Goal: Information Seeking & Learning: Understand process/instructions

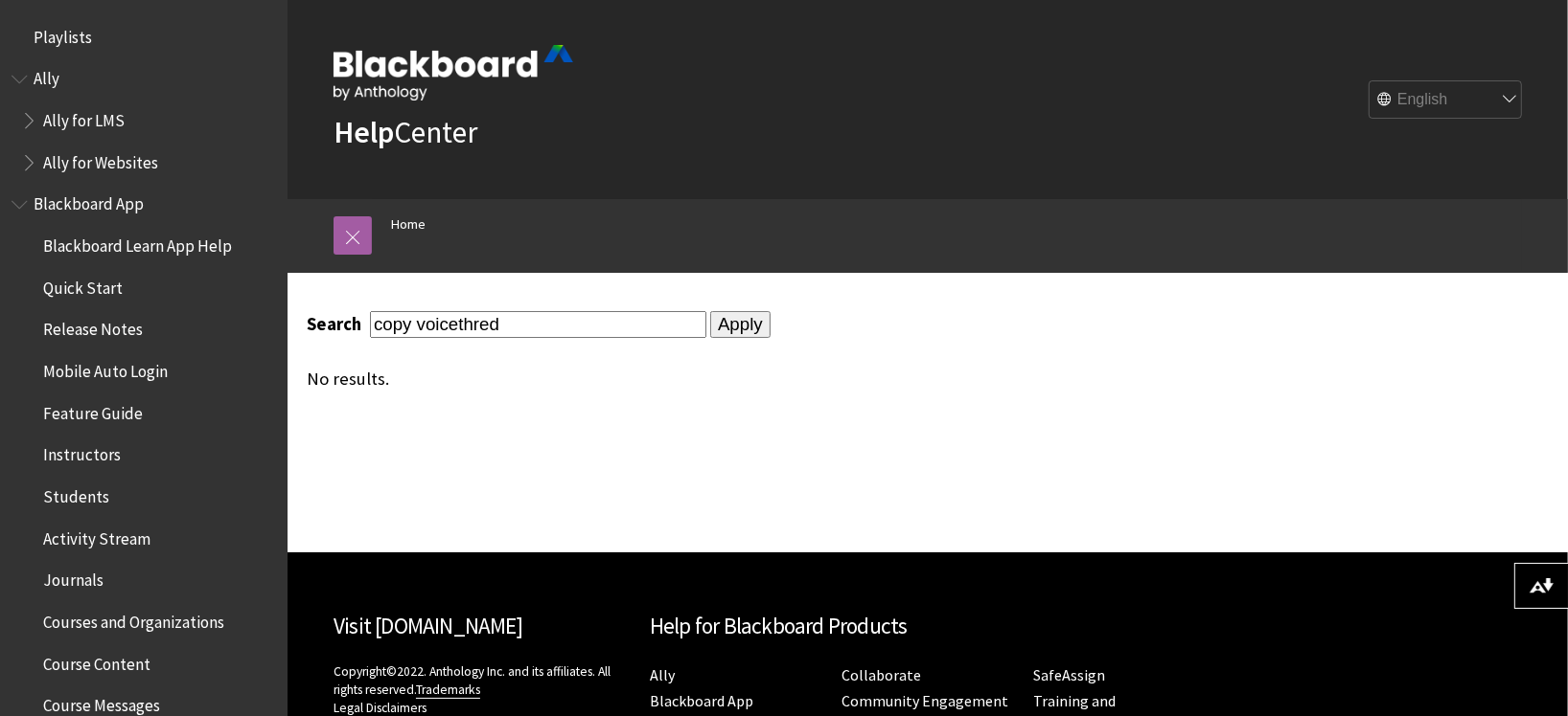
click at [485, 324] on input "copy voicethred" at bounding box center [538, 324] width 337 height 26
click at [723, 331] on input "Apply" at bounding box center [741, 325] width 60 height 27
drag, startPoint x: 532, startPoint y: 321, endPoint x: 417, endPoint y: 337, distance: 116.1
click at [417, 337] on div "Search copy voicethread Apply No results." at bounding box center [785, 350] width 959 height 78
type input "copy from original to ultra"
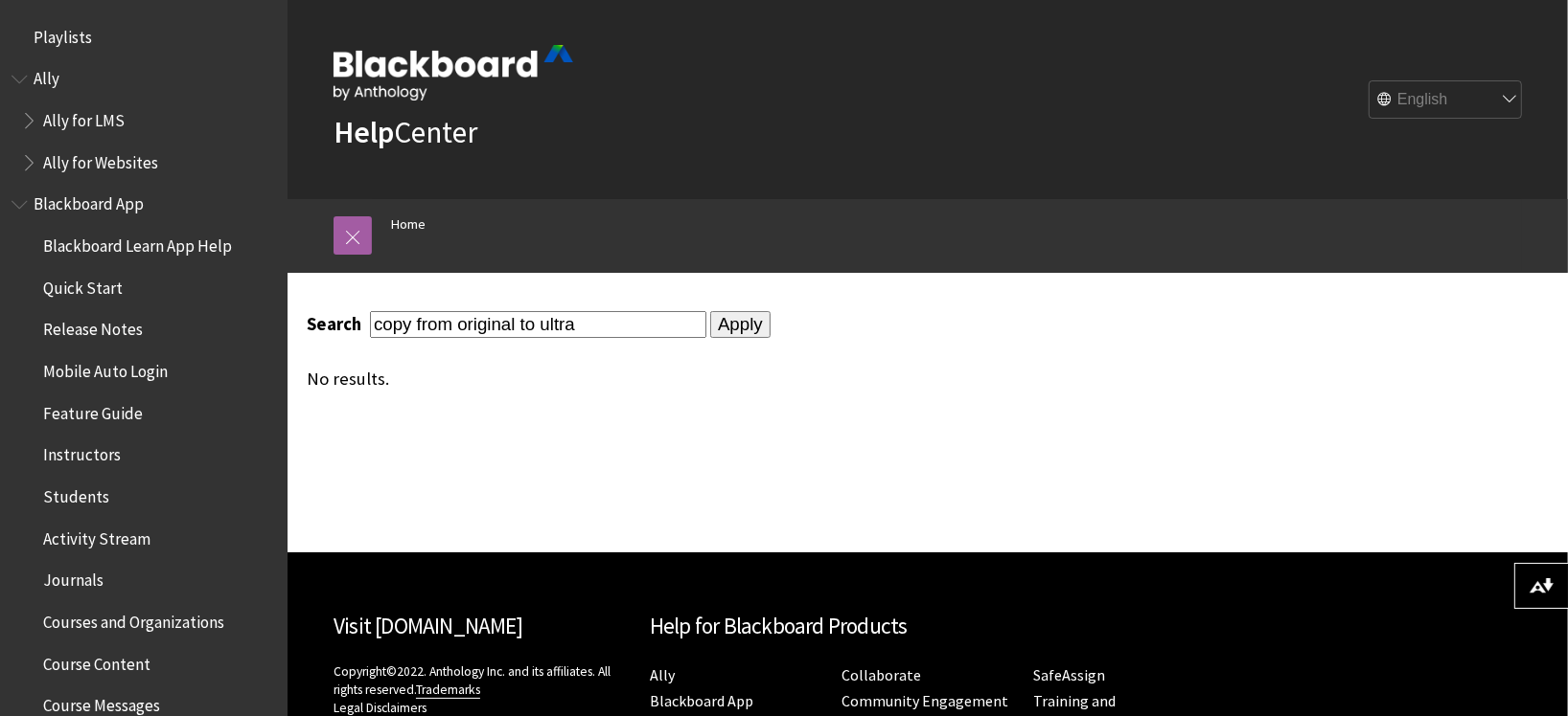
click at [711, 311] on input "Apply" at bounding box center [741, 325] width 60 height 27
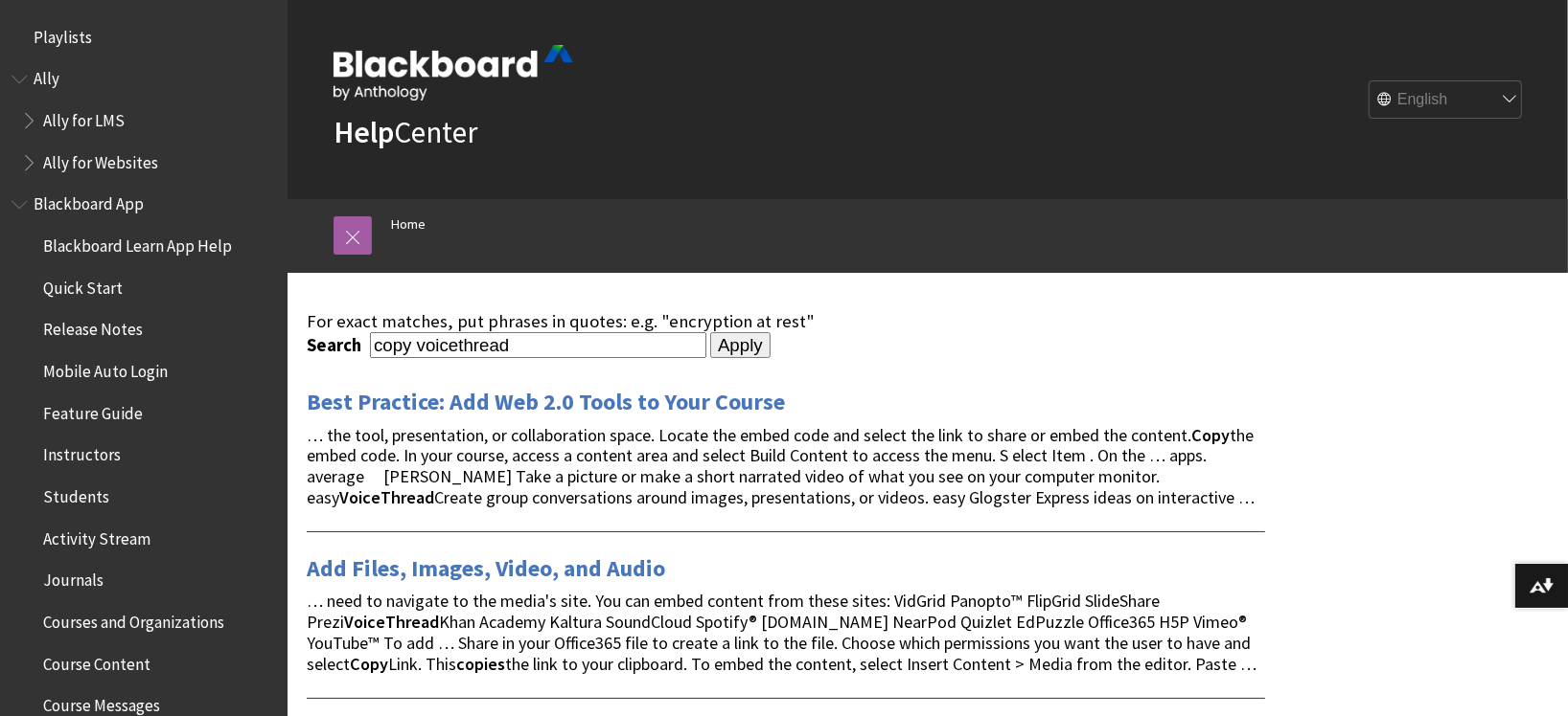
drag, startPoint x: 724, startPoint y: 285, endPoint x: 810, endPoint y: 275, distance: 86.6
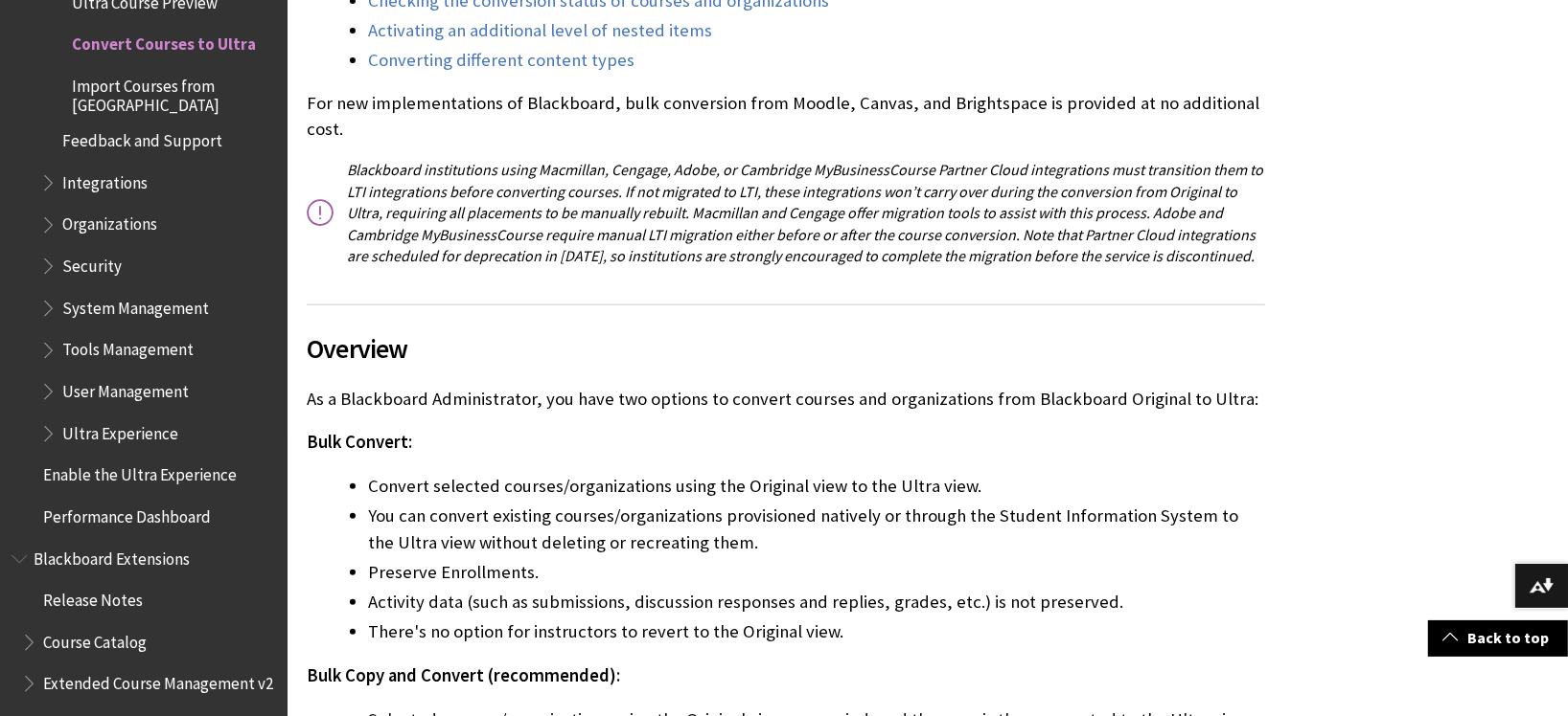
scroll to position [598, 0]
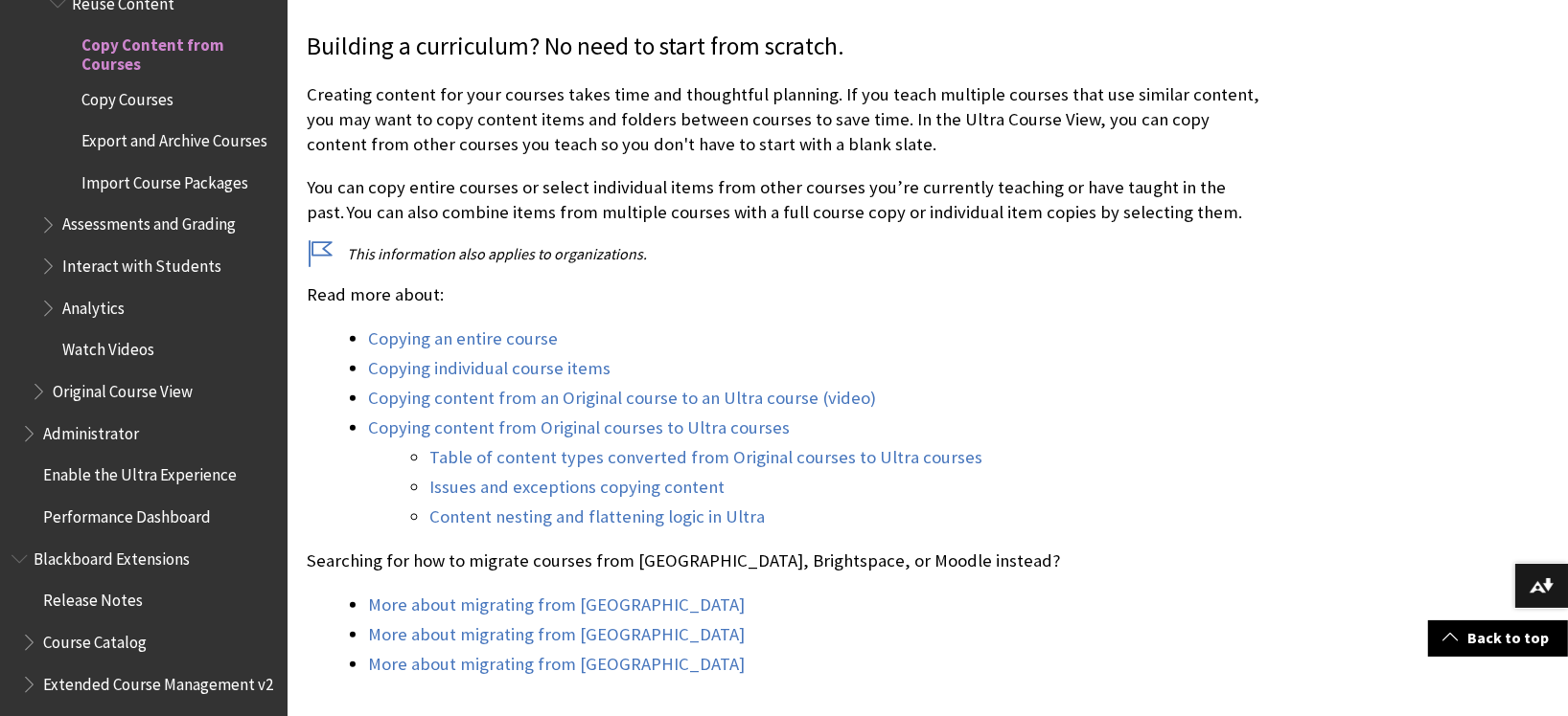
scroll to position [598, 0]
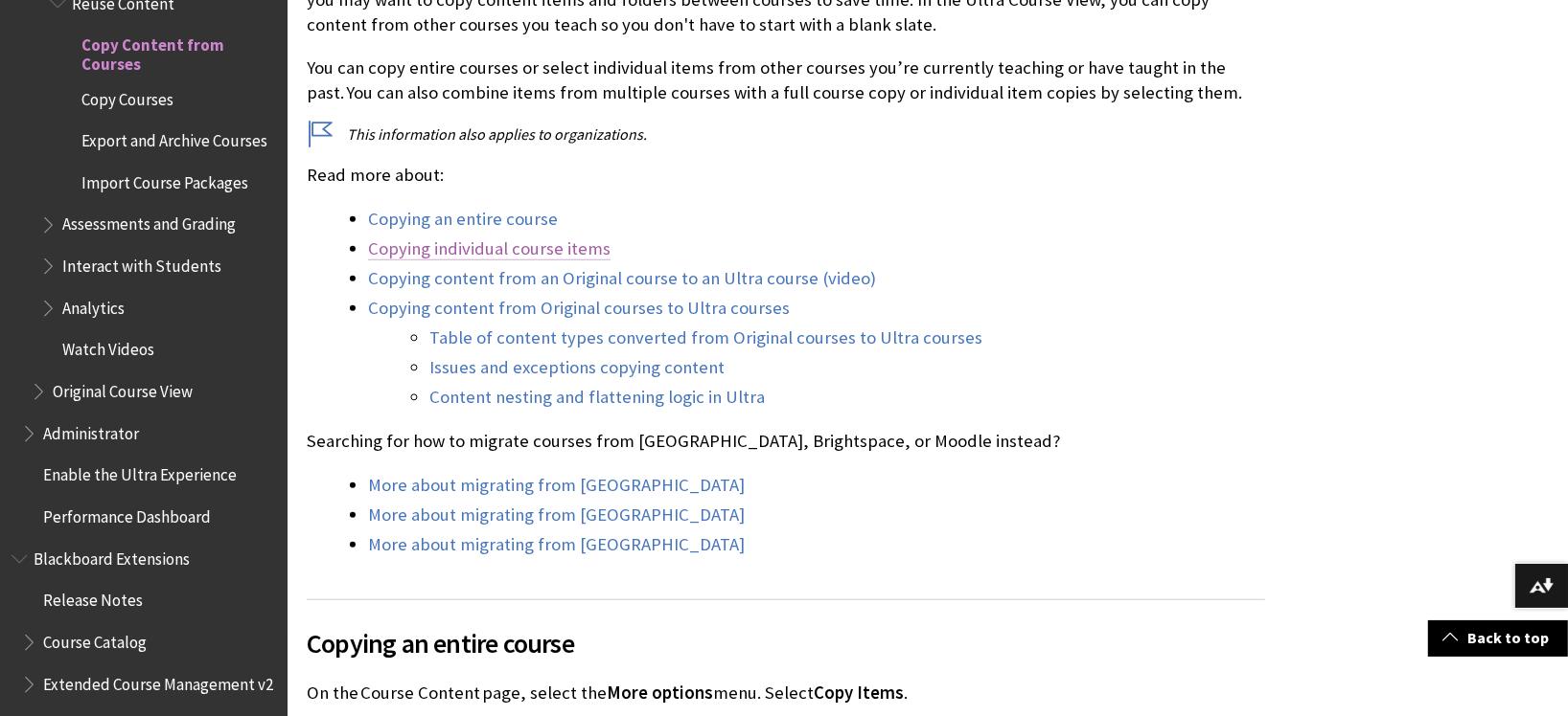
click at [467, 246] on link "Copying individual course items" at bounding box center [489, 249] width 242 height 23
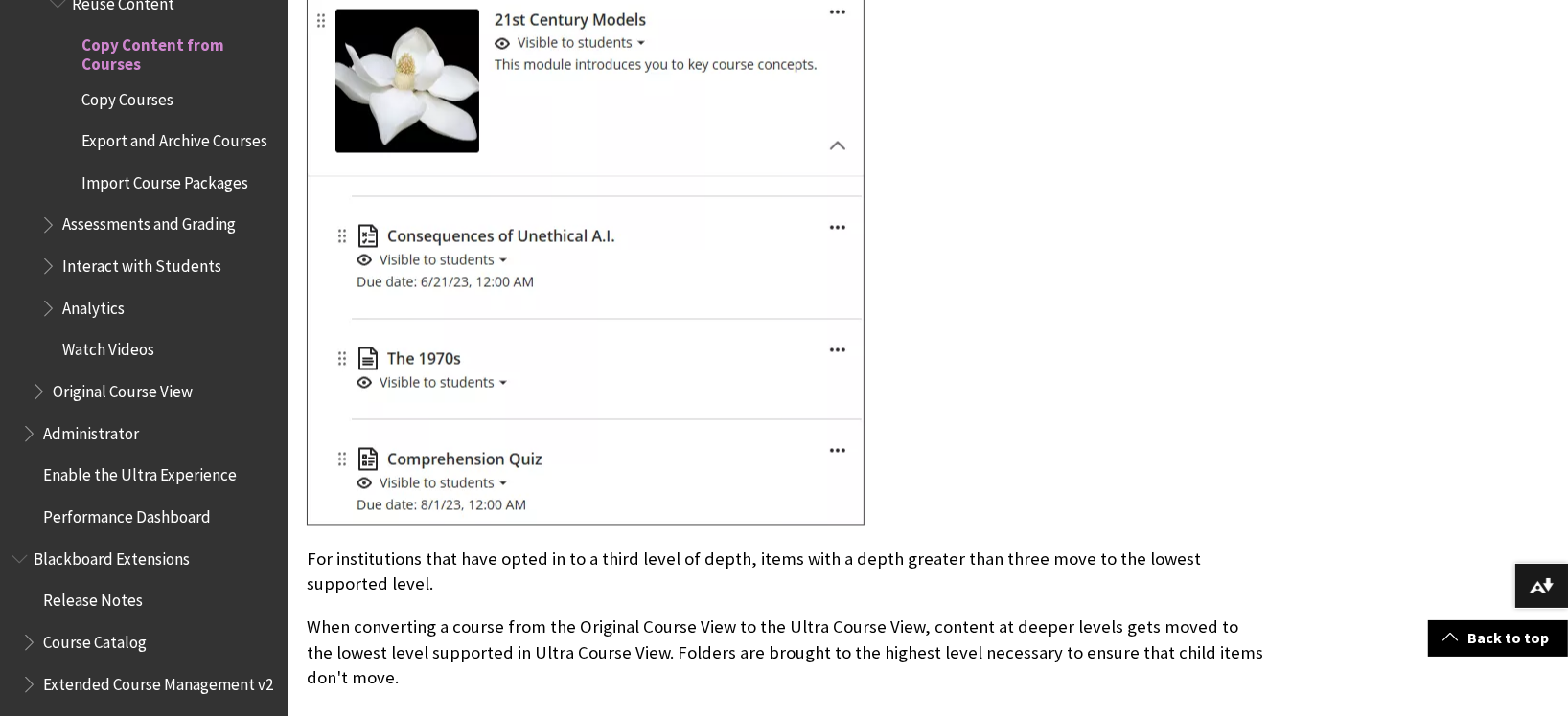
scroll to position [9522, 0]
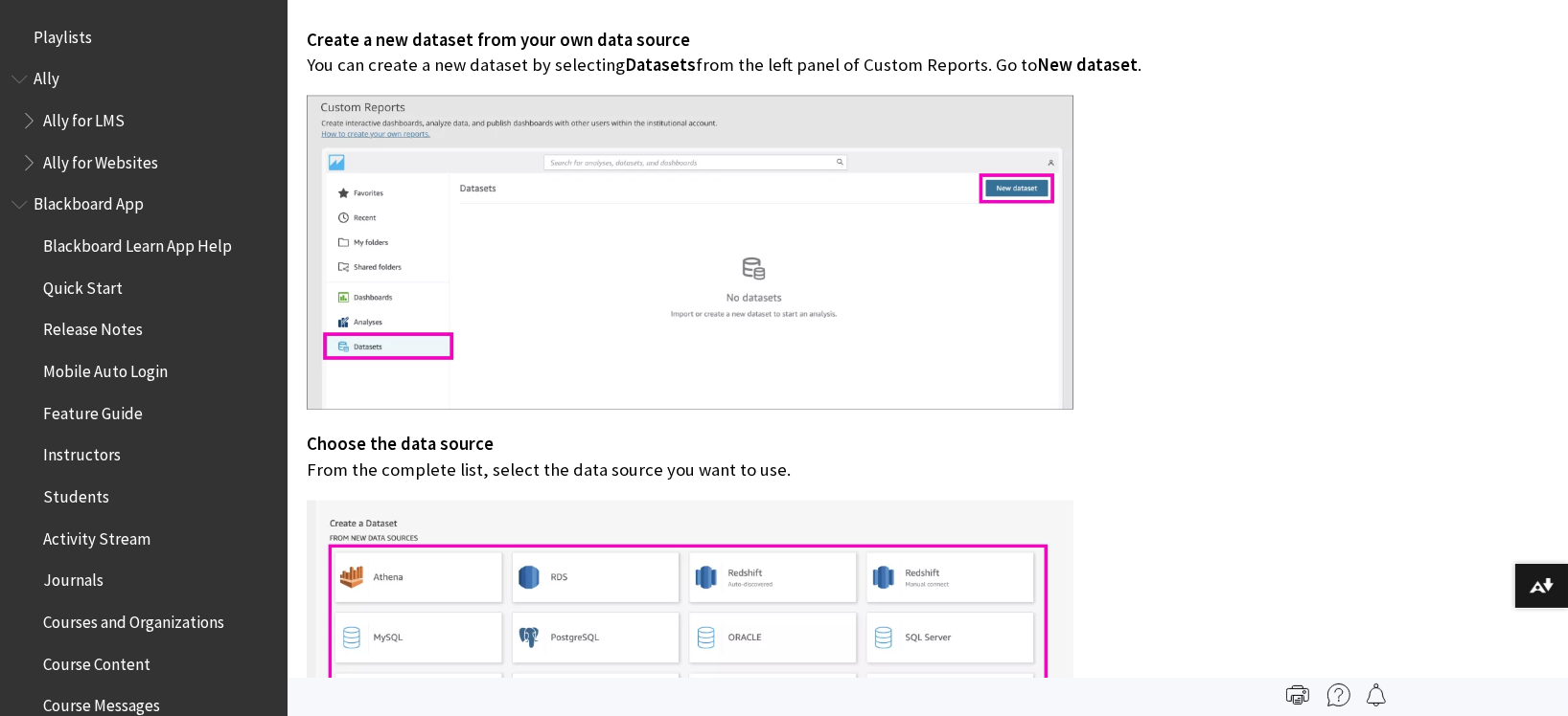
scroll to position [1677, 0]
